Goal: Task Accomplishment & Management: Manage account settings

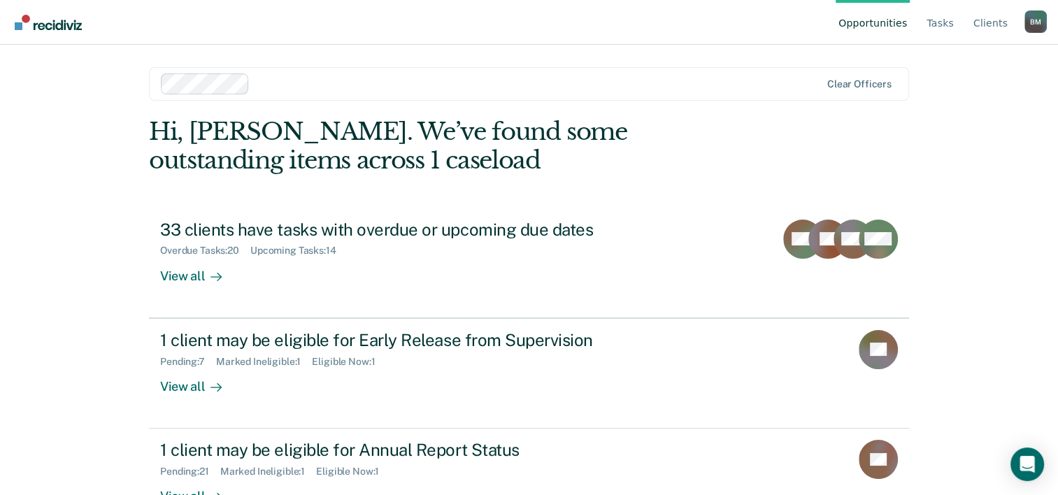
click at [1037, 31] on div "B M" at bounding box center [1036, 21] width 22 height 22
click at [942, 115] on link "Log Out" at bounding box center [979, 110] width 90 height 12
